Goal: Information Seeking & Learning: Learn about a topic

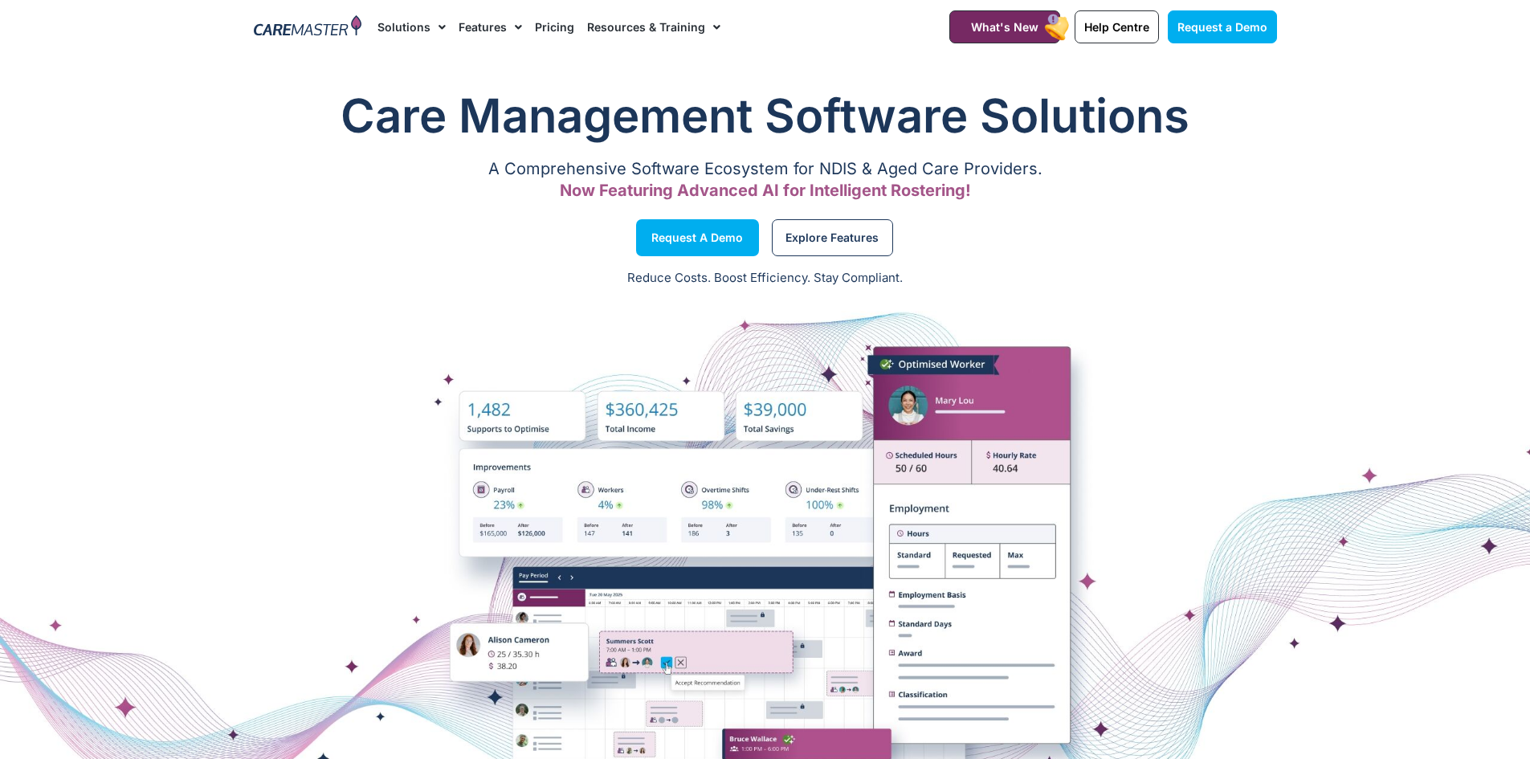
click at [542, 35] on link "Pricing" at bounding box center [554, 27] width 39 height 54
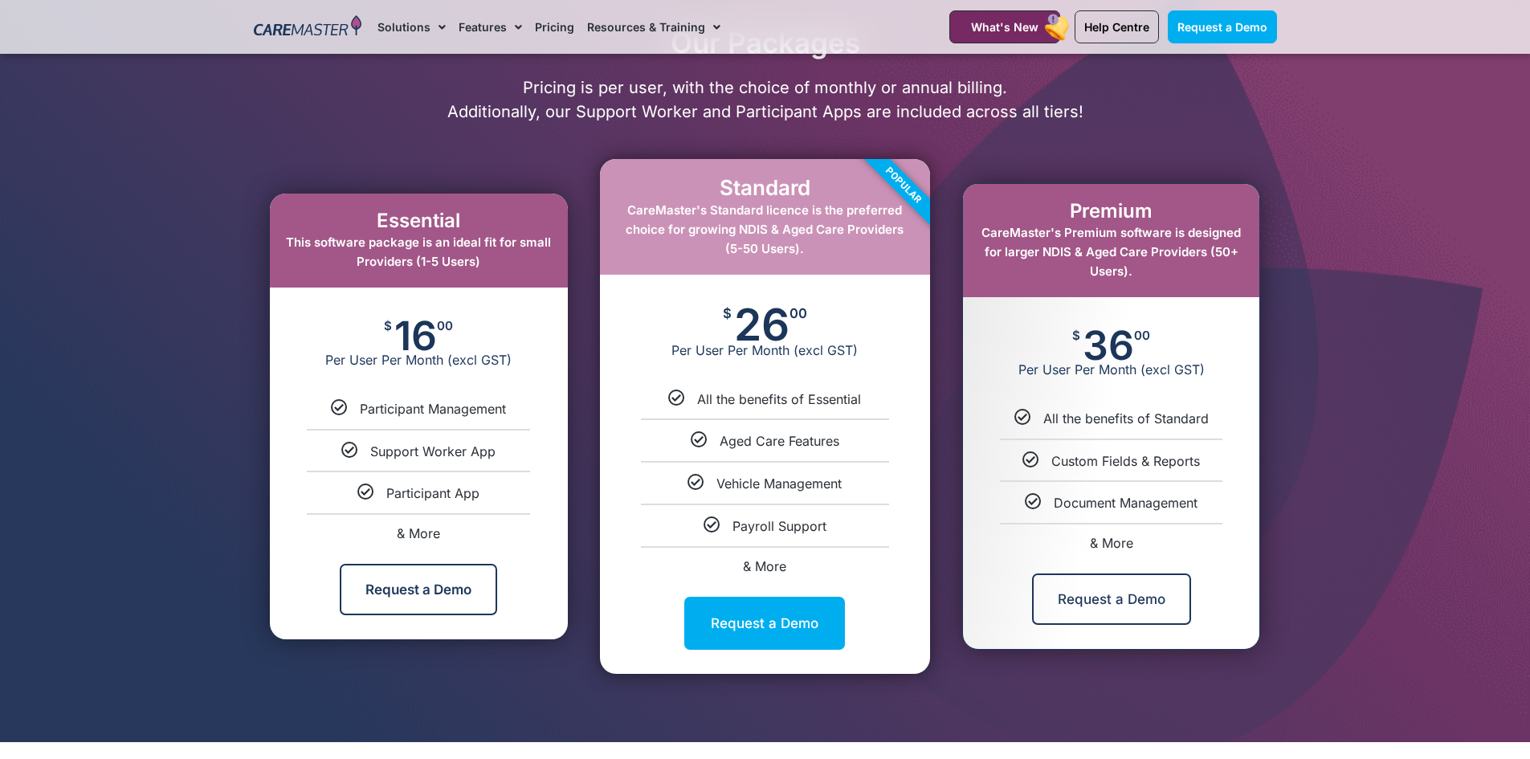
scroll to position [723, 0]
